Goal: Task Accomplishment & Management: Complete application form

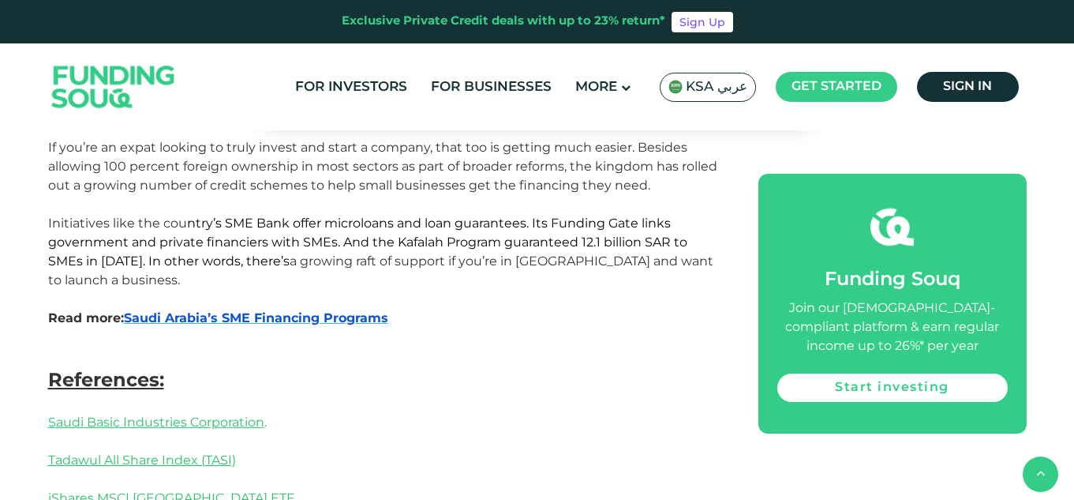
scroll to position [2763, 0]
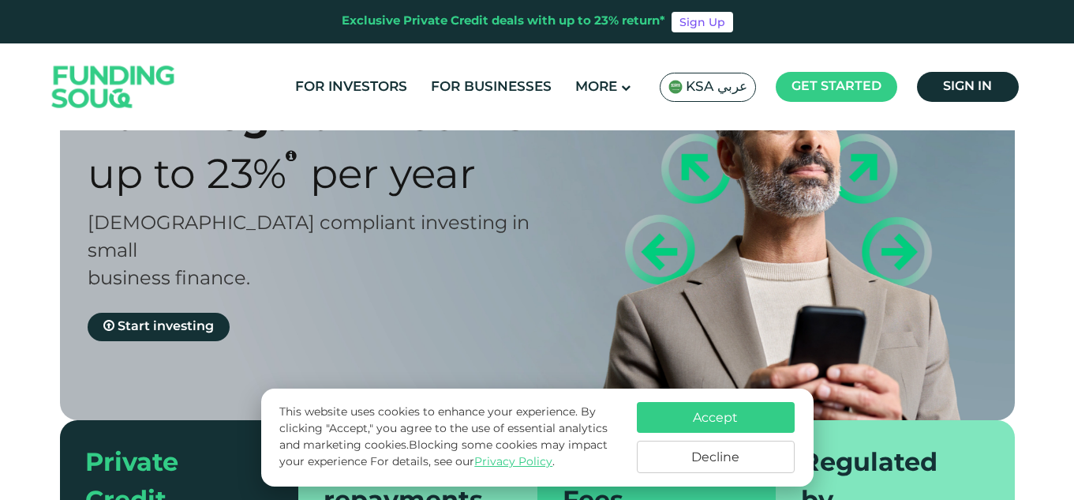
scroll to position [158, 0]
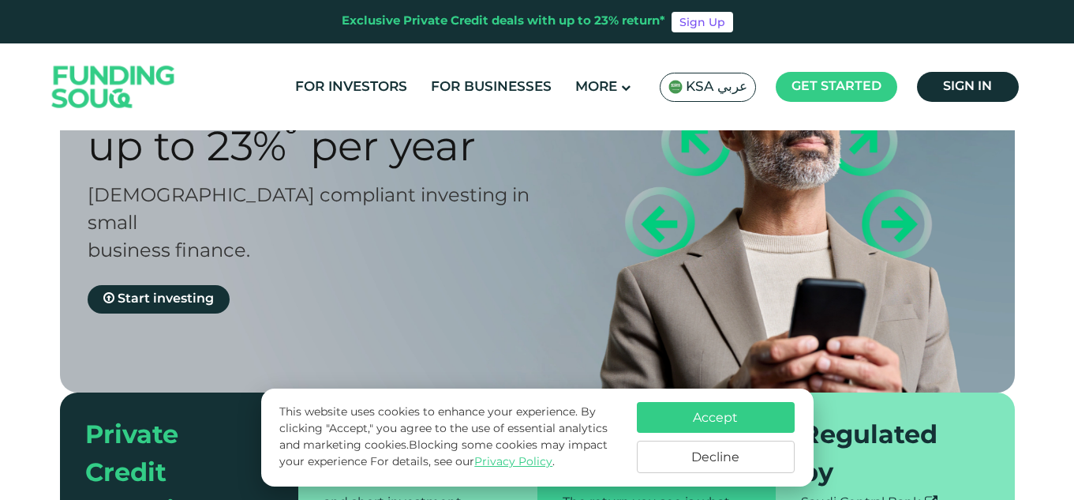
click at [669, 426] on button "Accept" at bounding box center [716, 417] width 158 height 31
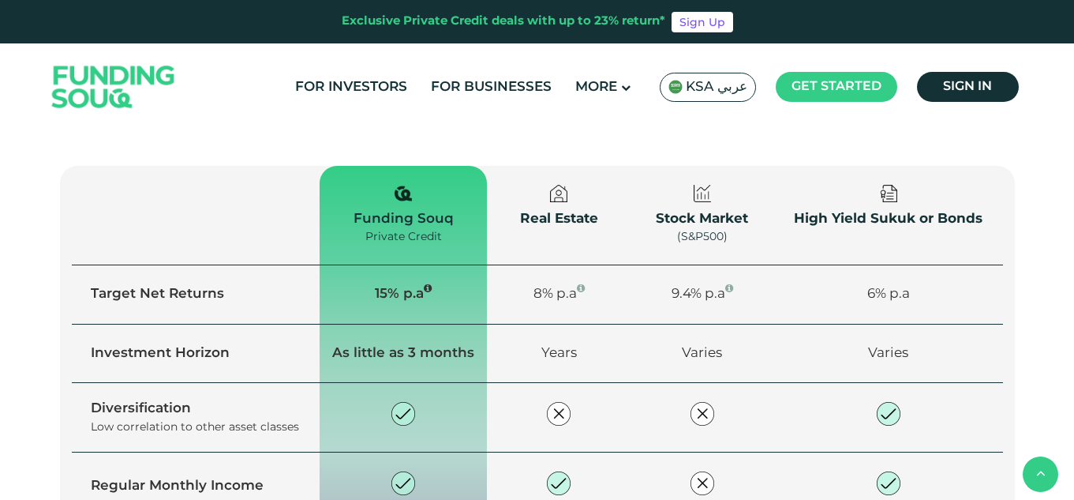
scroll to position [1026, 0]
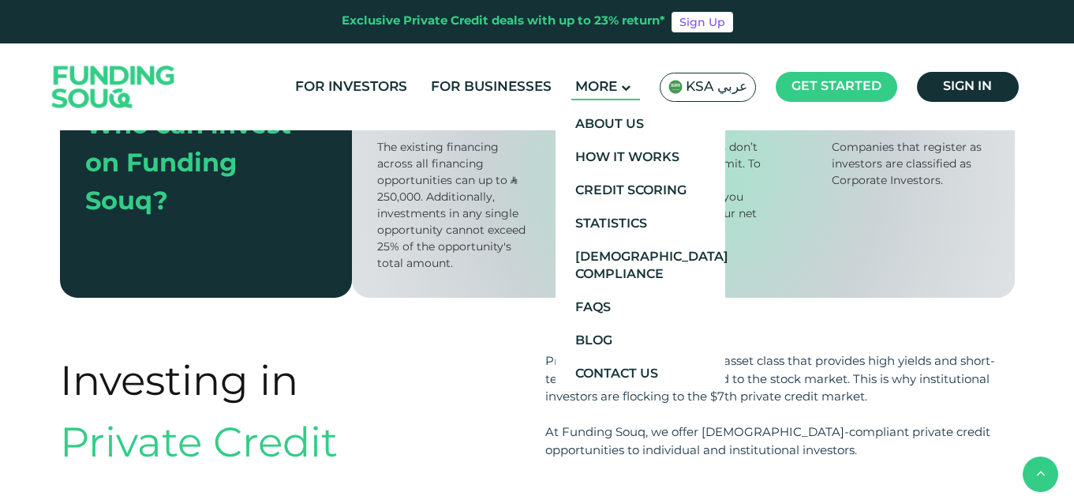
click at [617, 84] on span "More" at bounding box center [597, 87] width 42 height 13
click at [629, 148] on link "How It Works" at bounding box center [641, 157] width 170 height 33
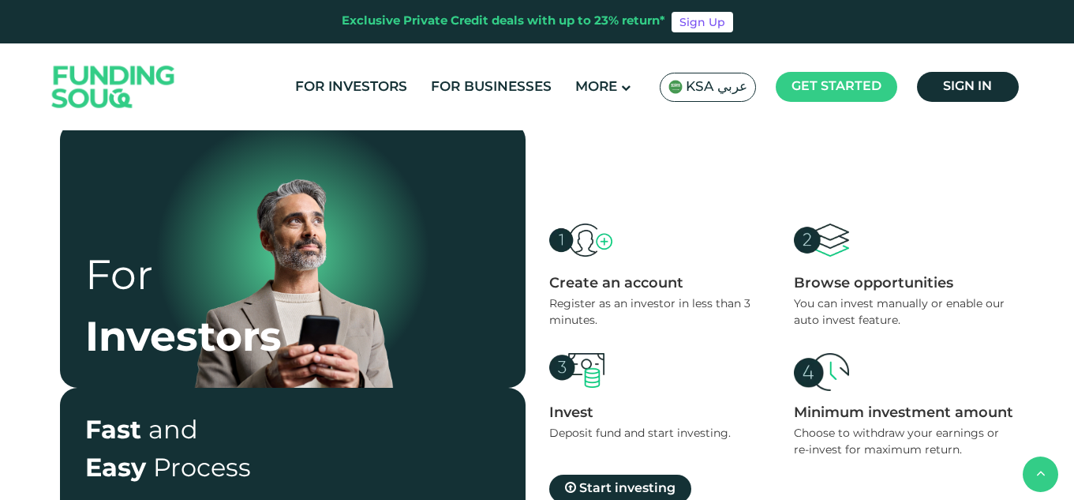
scroll to position [395, 0]
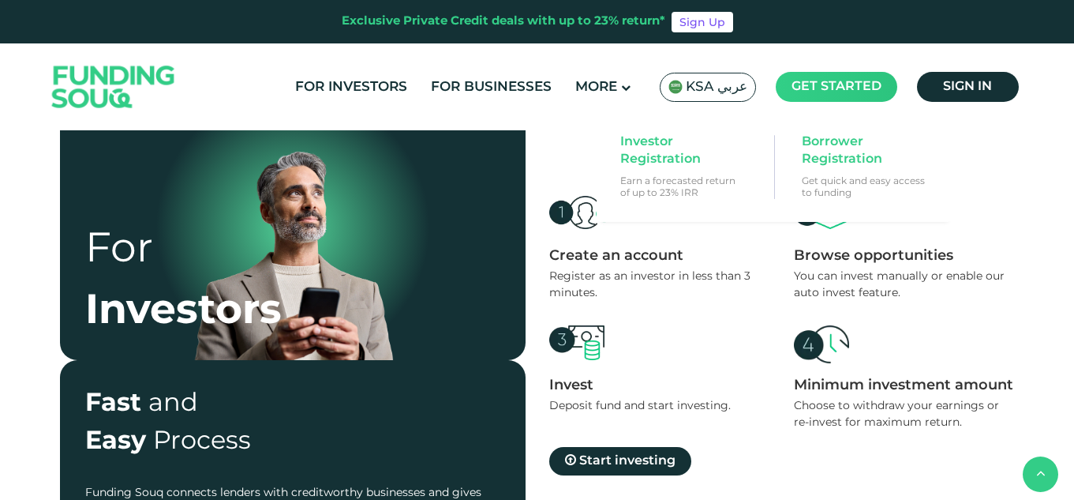
click at [883, 95] on main "Get started" at bounding box center [837, 87] width 122 height 30
click at [681, 149] on span "Investor Registration" at bounding box center [682, 150] width 122 height 35
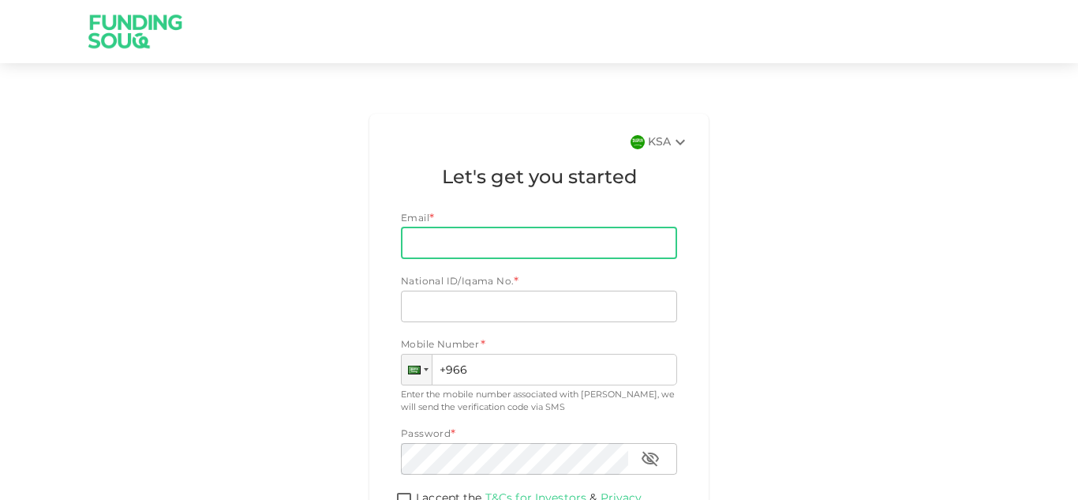
click at [583, 249] on input "Email" at bounding box center [530, 243] width 259 height 32
type input "[EMAIL_ADDRESS][DOMAIN_NAME]"
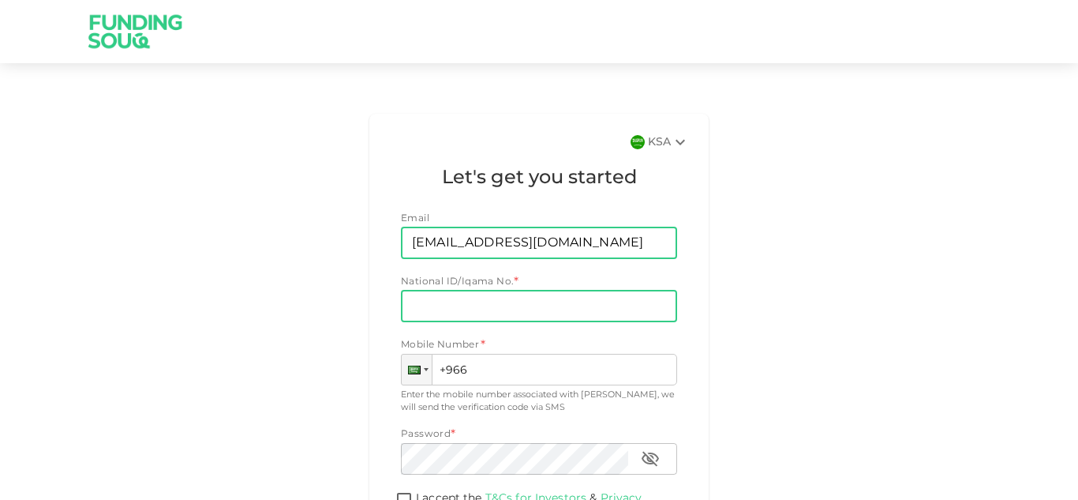
click at [476, 306] on input "National ID/Iqama No." at bounding box center [539, 307] width 276 height 32
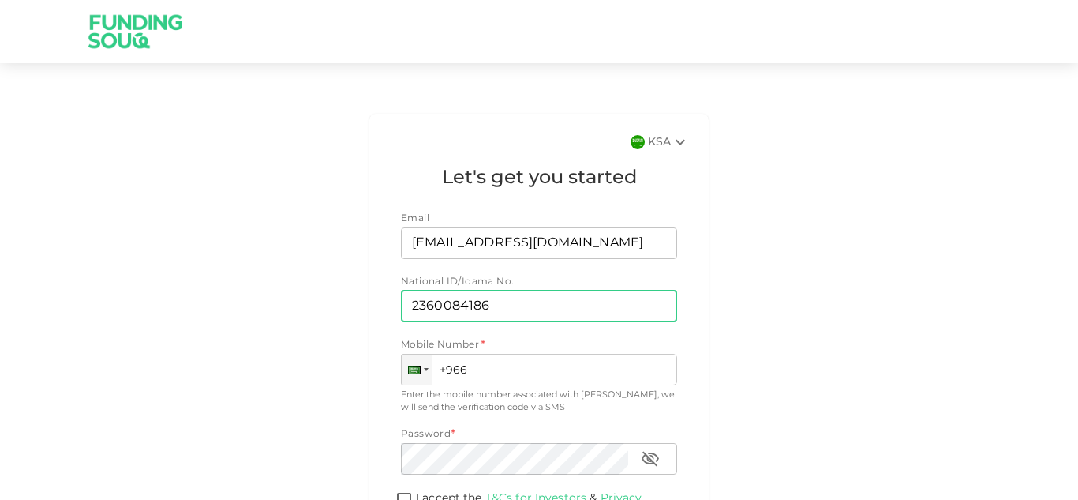
type input "2360084186"
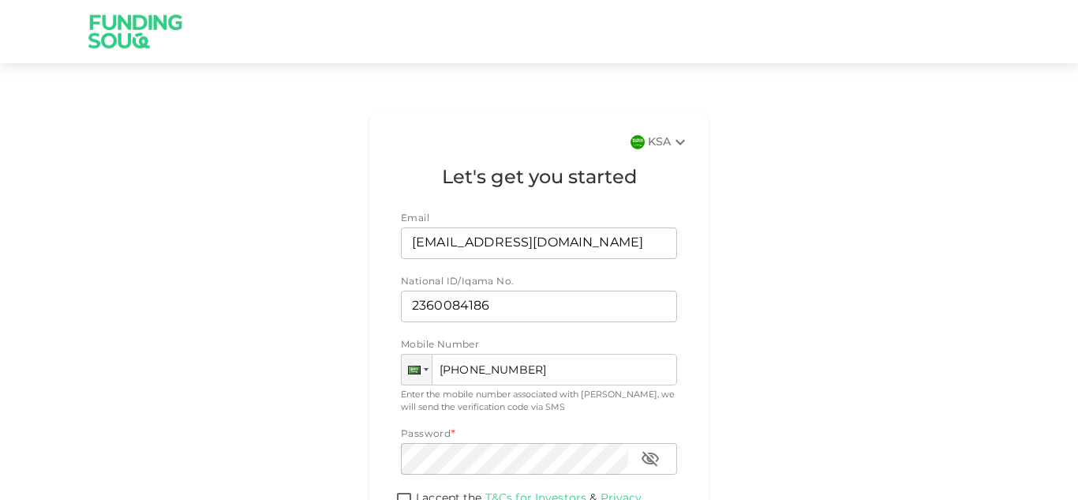
type input "[PHONE_NUMBER]"
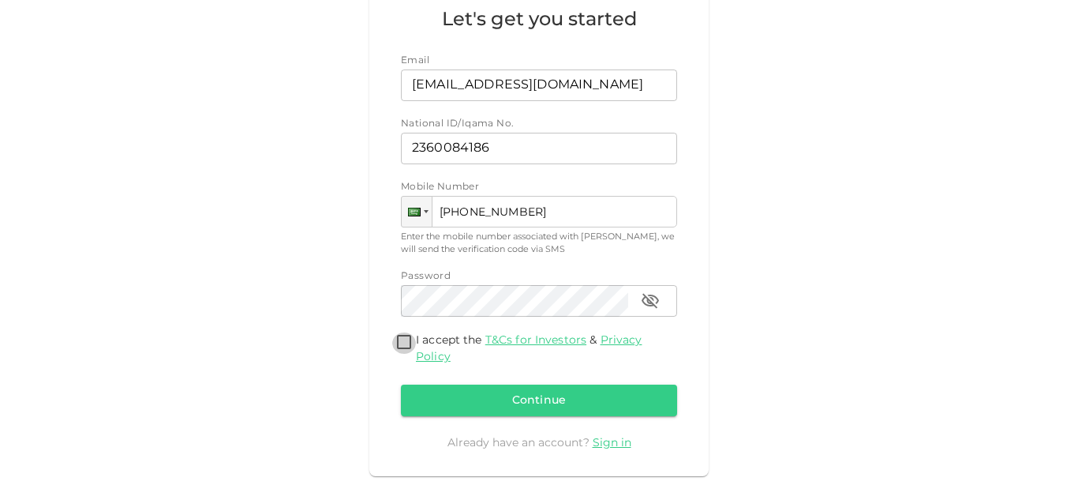
click at [399, 336] on input "I accept the T&Cs for Investors & Privacy Policy" at bounding box center [404, 342] width 24 height 21
checkbox input "true"
click at [558, 397] on button "Continue" at bounding box center [539, 400] width 276 height 32
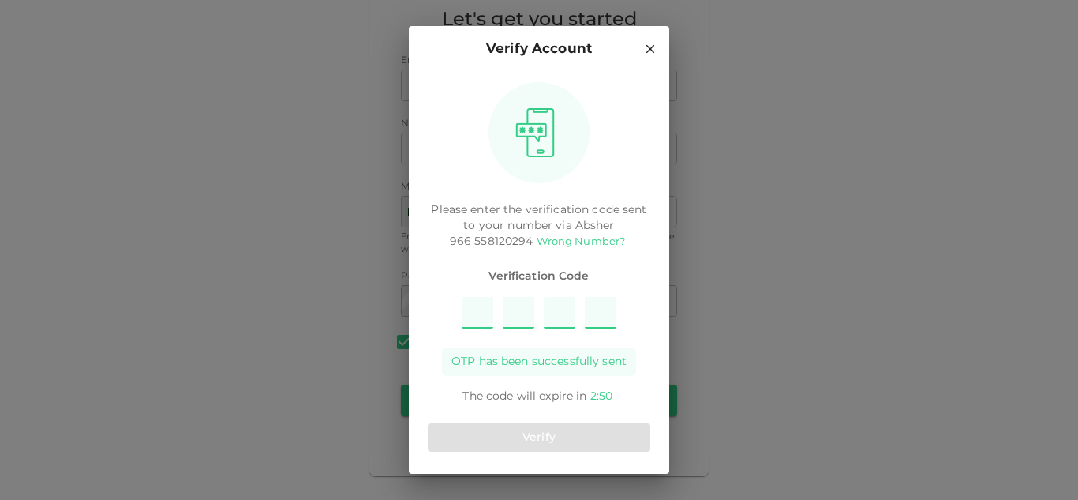
type input "7"
type input "9"
type input "6"
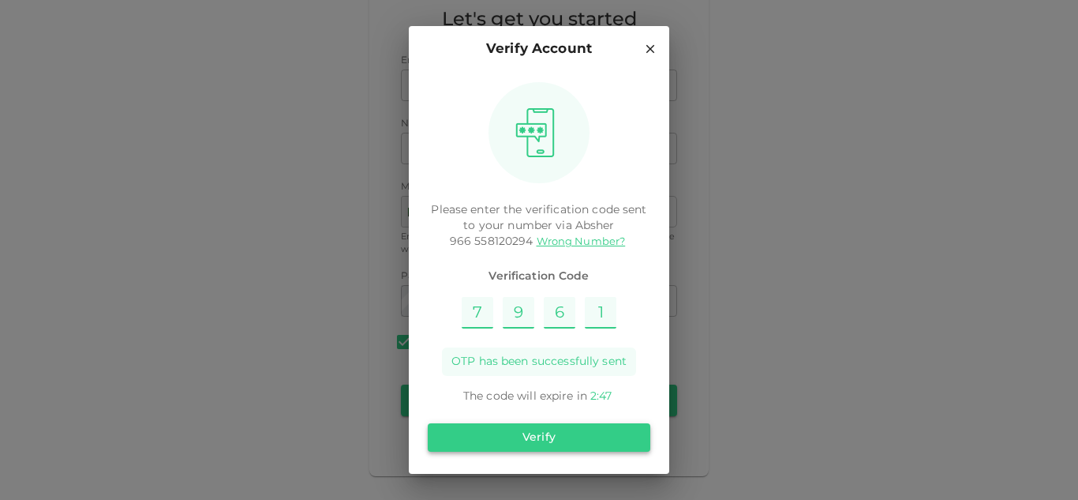
type input "1"
click at [561, 437] on button "Verify" at bounding box center [539, 437] width 223 height 28
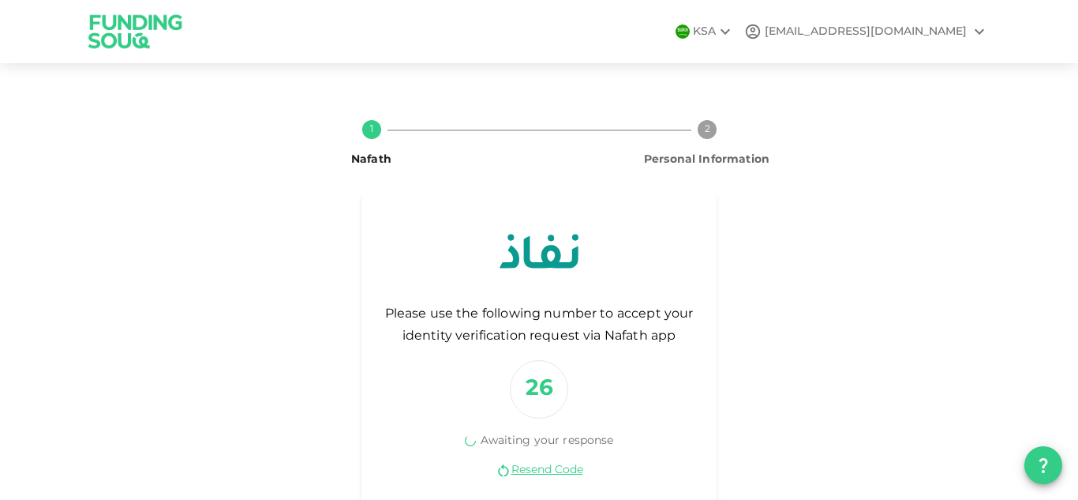
click at [538, 479] on div "Please use the following number to accept your identity verification request vi…" at bounding box center [539, 351] width 355 height 317
click at [547, 474] on link "Resend Code" at bounding box center [548, 470] width 72 height 15
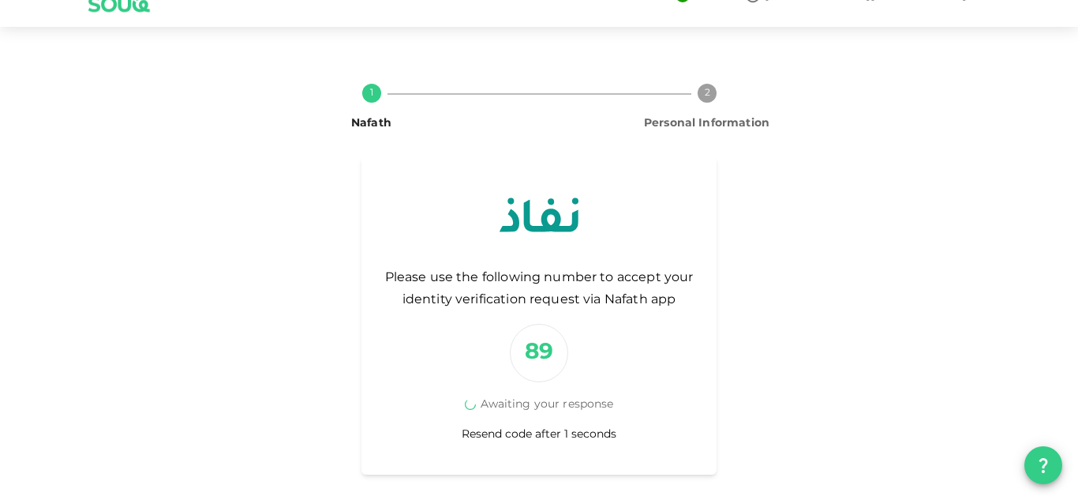
scroll to position [36, 0]
click at [555, 426] on div "Please use the following number to accept your identity verification request vi…" at bounding box center [539, 315] width 355 height 317
click at [555, 431] on link "Resend Code" at bounding box center [548, 434] width 72 height 15
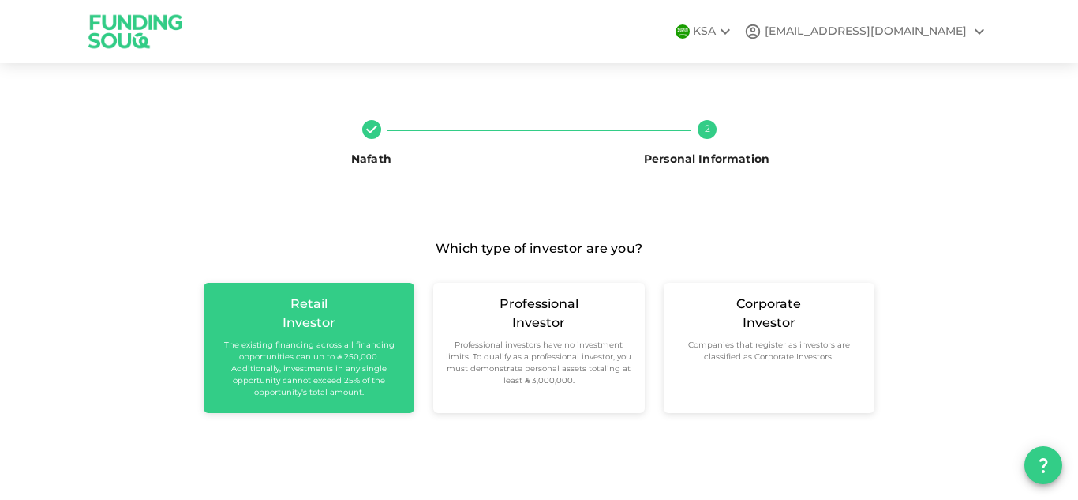
click at [364, 324] on div "Retail Investor The existing financing across all financing opportunities can u…" at bounding box center [309, 346] width 186 height 103
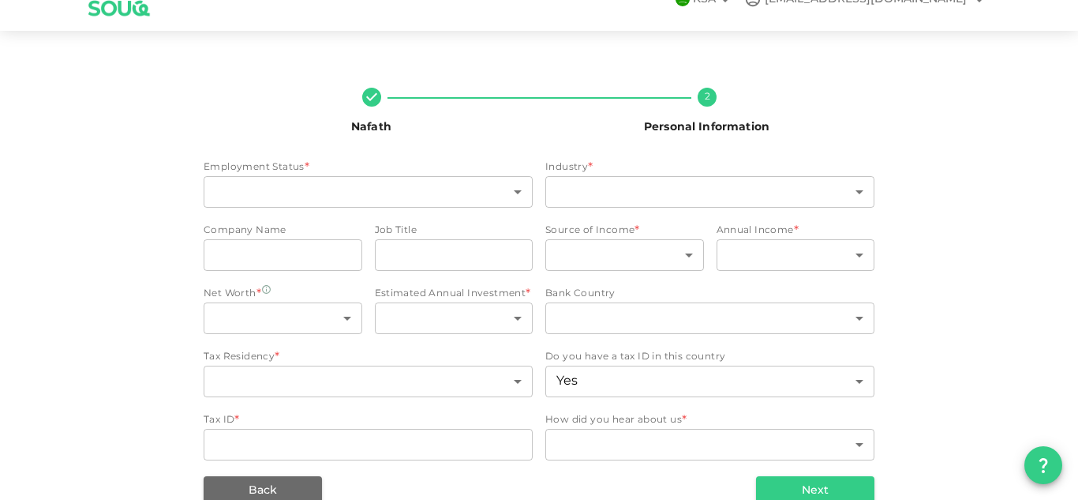
scroll to position [62, 0]
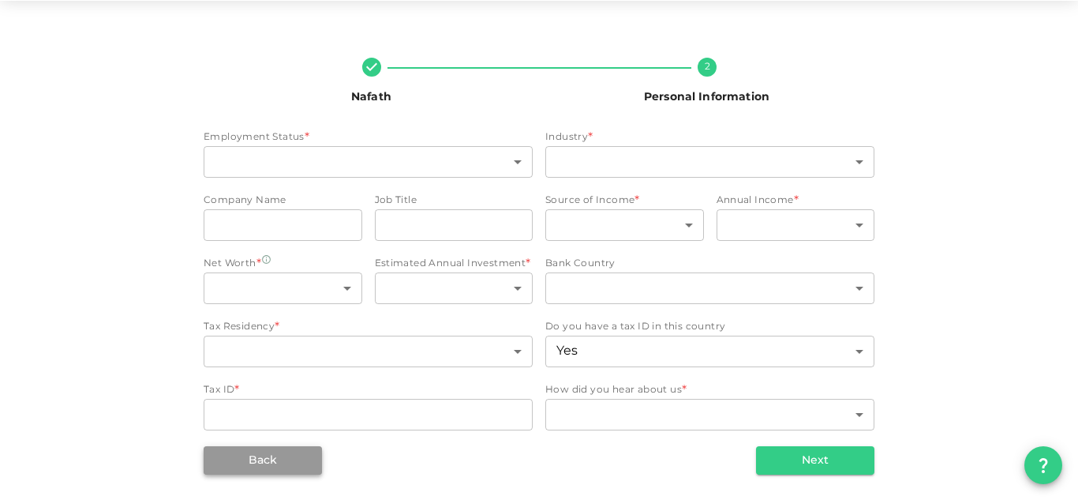
click at [270, 471] on button "Back" at bounding box center [263, 460] width 118 height 28
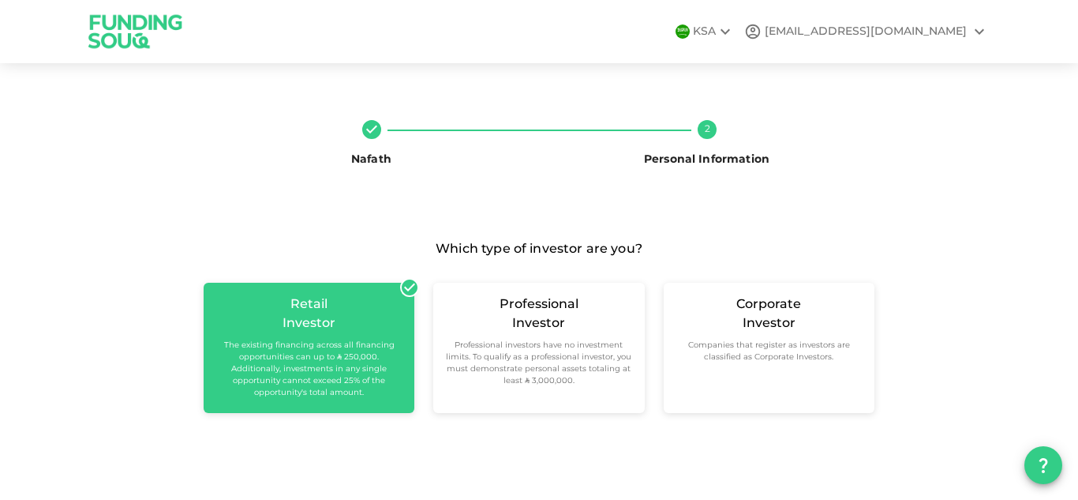
click at [984, 31] on icon at bounding box center [979, 31] width 19 height 19
click at [917, 67] on div "Sign Out" at bounding box center [880, 71] width 76 height 32
